Goal: Task Accomplishment & Management: Manage account settings

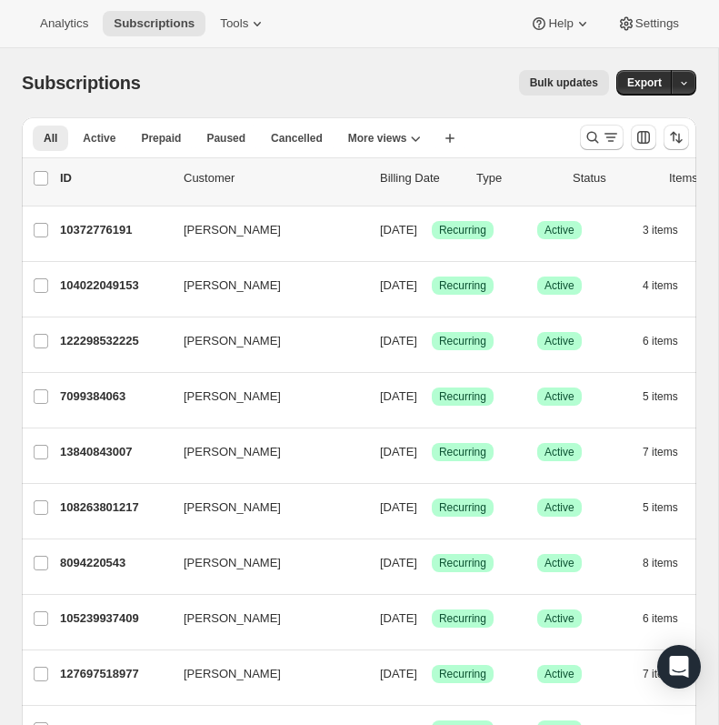
click at [614, 137] on icon "Search and filter results" at bounding box center [611, 137] width 18 height 18
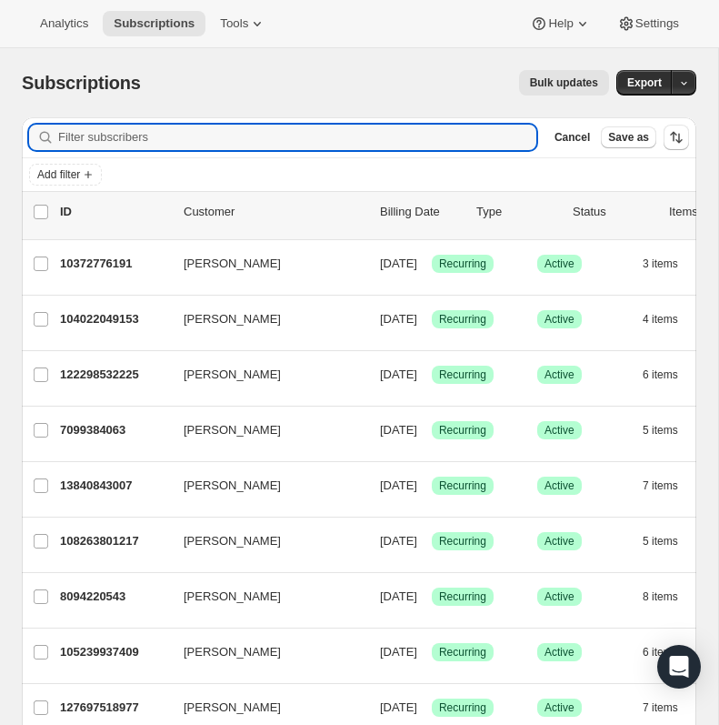
click at [176, 134] on input "Filter subscribers" at bounding box center [297, 137] width 478 height 25
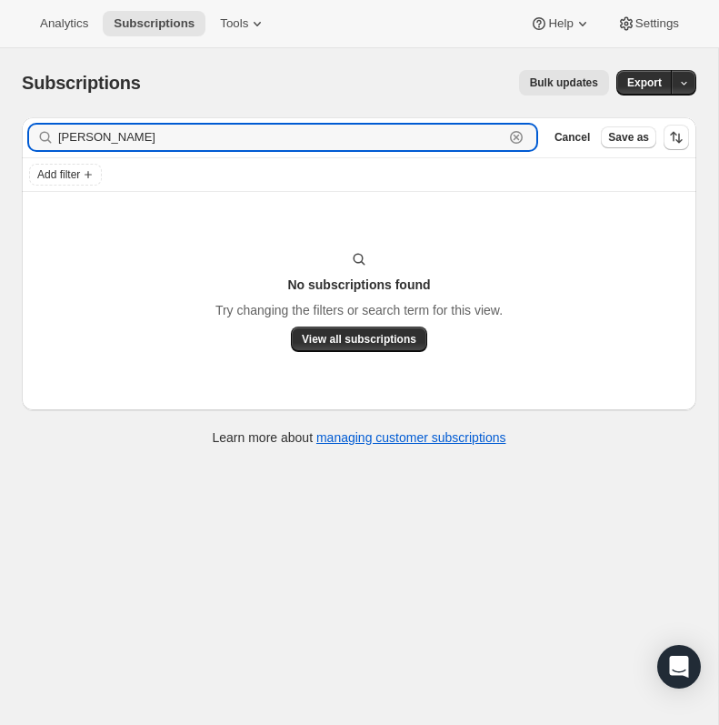
click at [133, 136] on input "[PERSON_NAME]" at bounding box center [281, 137] width 446 height 25
type input "[PERSON_NAME]"
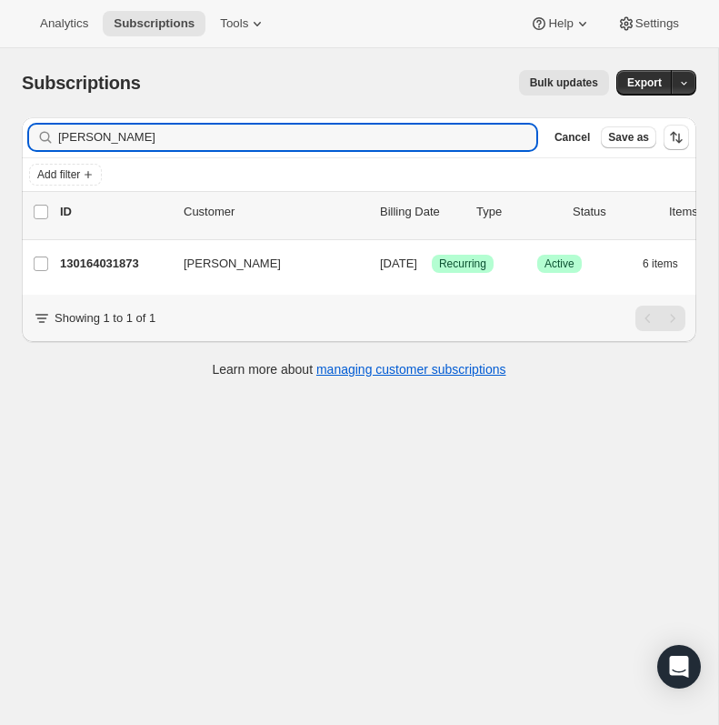
click at [118, 264] on p "130164031873" at bounding box center [114, 264] width 109 height 18
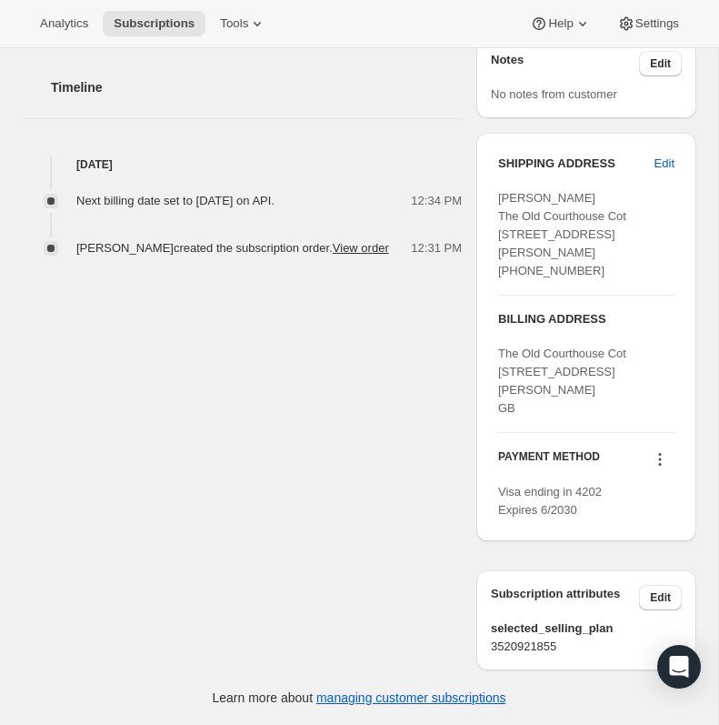
scroll to position [722, 0]
click at [668, 590] on span "Edit" at bounding box center [660, 597] width 21 height 15
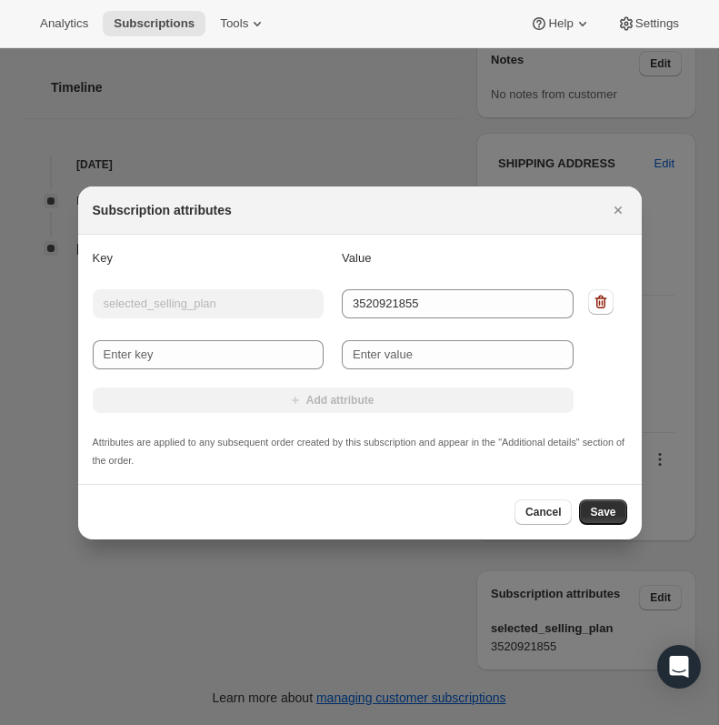
click at [352, 617] on div at bounding box center [359, 362] width 719 height 725
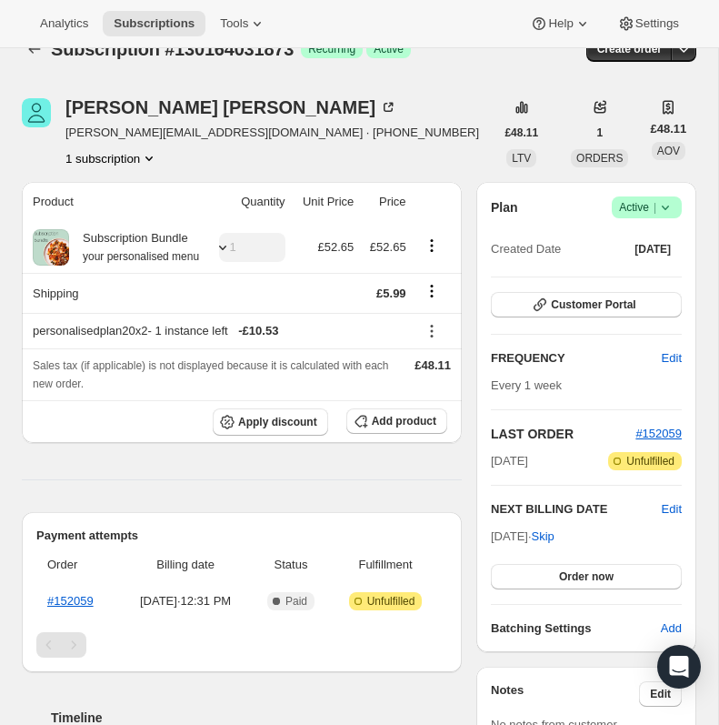
scroll to position [25, 0]
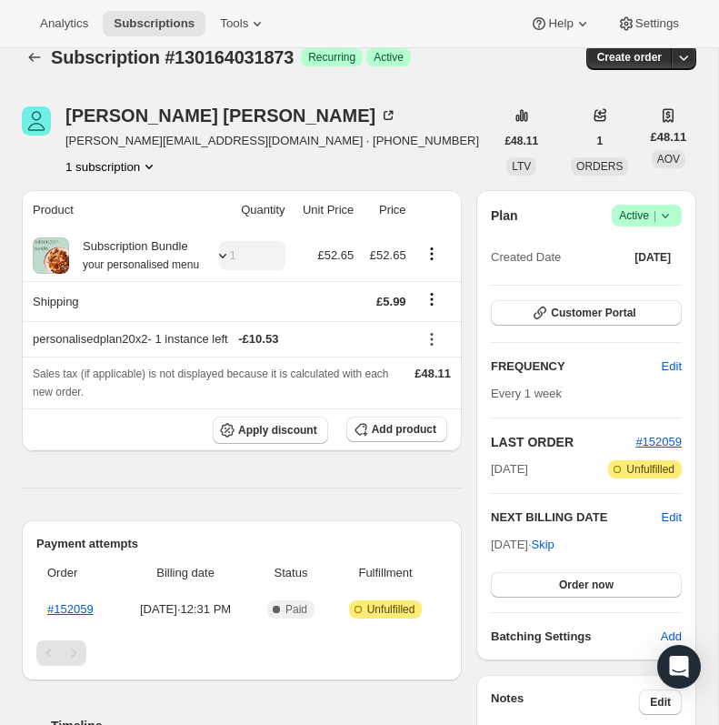
click at [657, 225] on span "Success Active |" at bounding box center [647, 216] width 70 height 22
click at [669, 295] on button "Cancel subscription" at bounding box center [642, 281] width 114 height 29
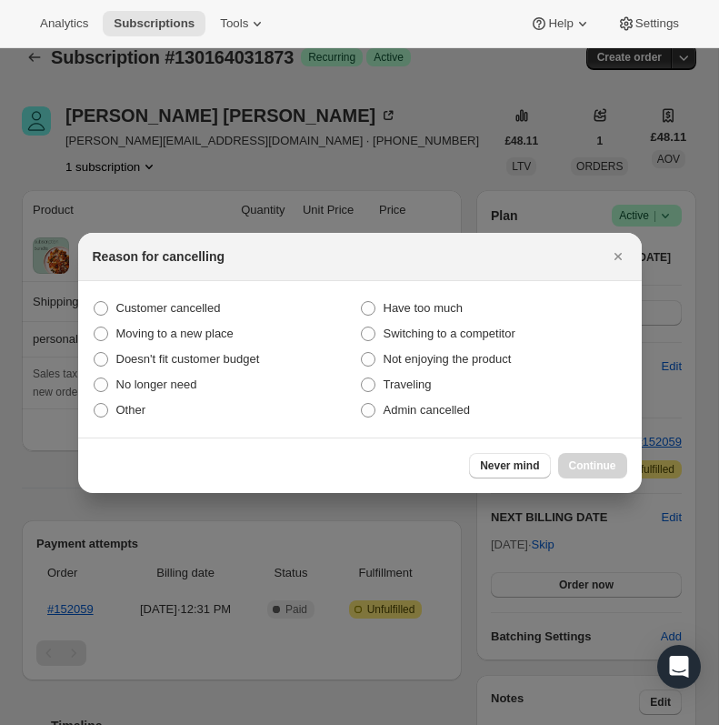
click at [105, 305] on span ":rce:" at bounding box center [101, 308] width 15 height 15
click at [95, 302] on input "Customer cancelled" at bounding box center [94, 301] width 1 height 1
radio input "true"
click at [605, 472] on span "Continue" at bounding box center [592, 465] width 47 height 15
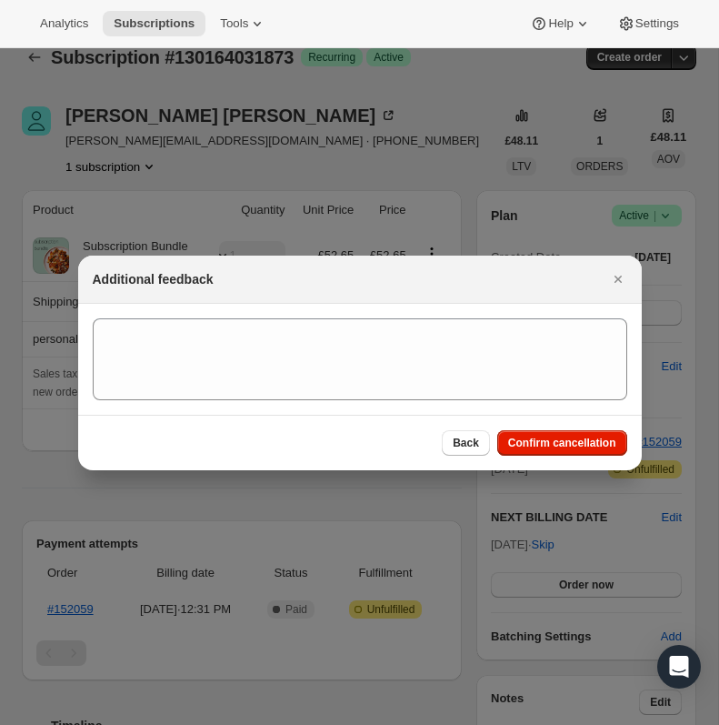
click at [602, 442] on span "Confirm cancellation" at bounding box center [562, 443] width 108 height 15
